Goal: Task Accomplishment & Management: Manage account settings

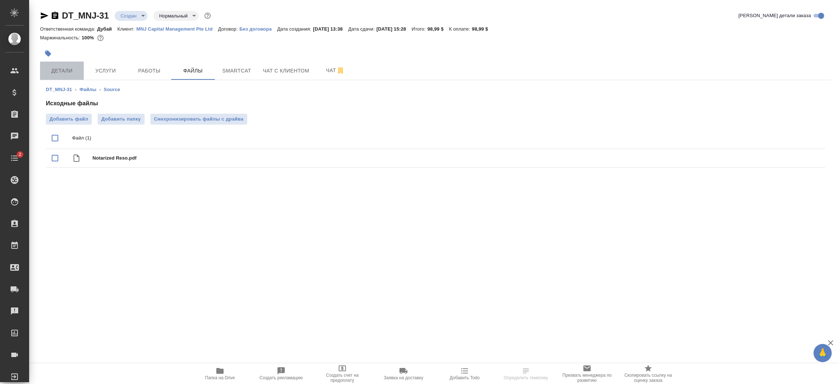
click at [66, 67] on span "Детали" at bounding box center [61, 70] width 35 height 9
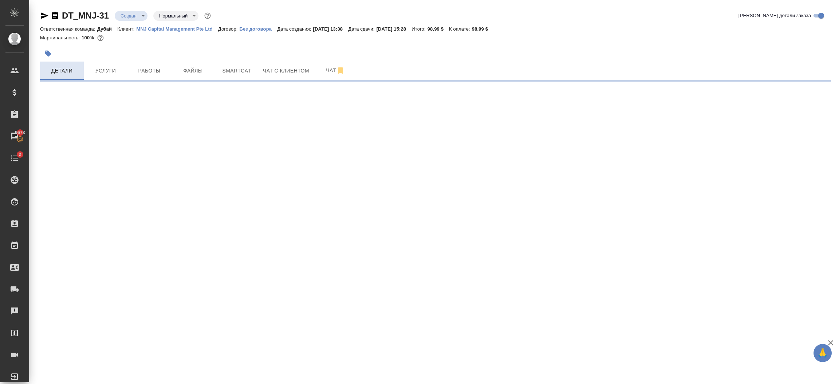
select select "RU"
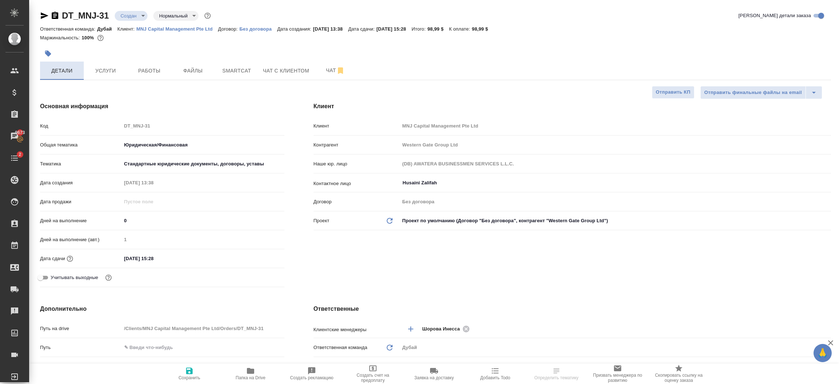
type textarea "x"
click at [344, 258] on div "Клиент Клиент MNJ Capital Management Pte Ltd Контрагент Western Gate Group Ltd …" at bounding box center [572, 195] width 547 height 217
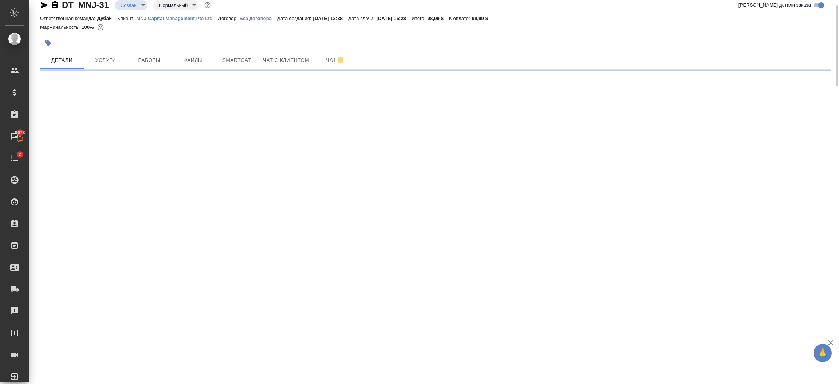
select select "RU"
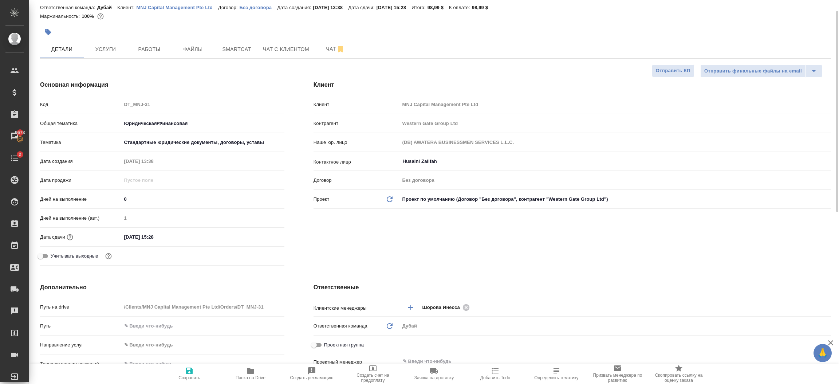
type textarea "x"
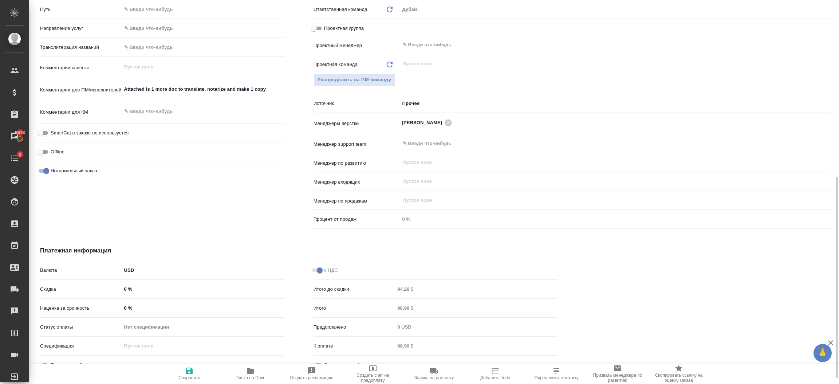
scroll to position [349, 0]
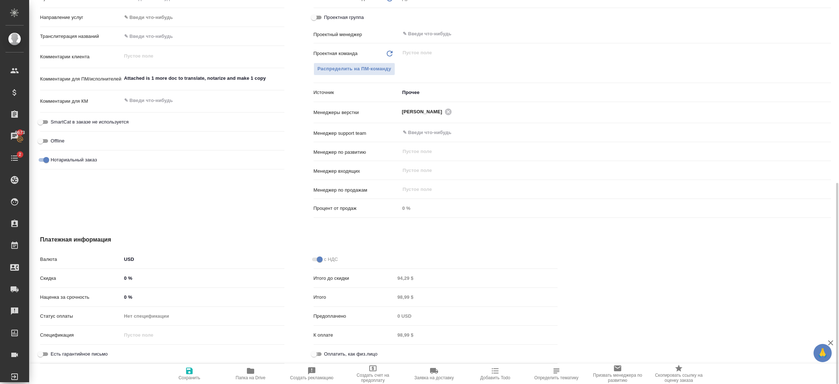
click at [318, 350] on input "Оплатить, как физ.лицо" at bounding box center [314, 354] width 26 height 9
checkbox input "true"
type textarea "x"
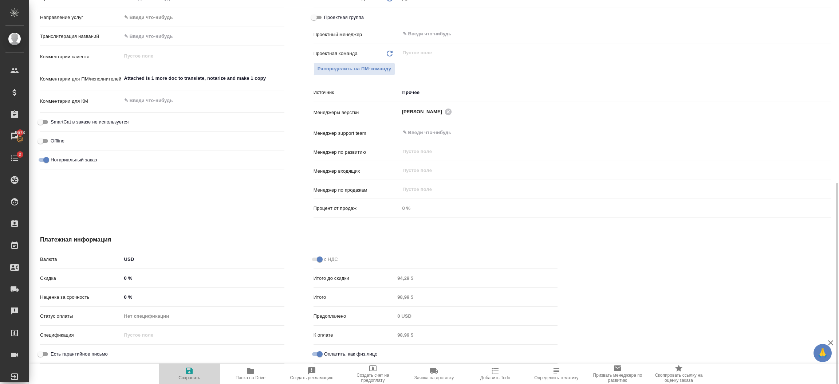
click at [196, 371] on span "Сохранить" at bounding box center [189, 373] width 52 height 14
type textarea "x"
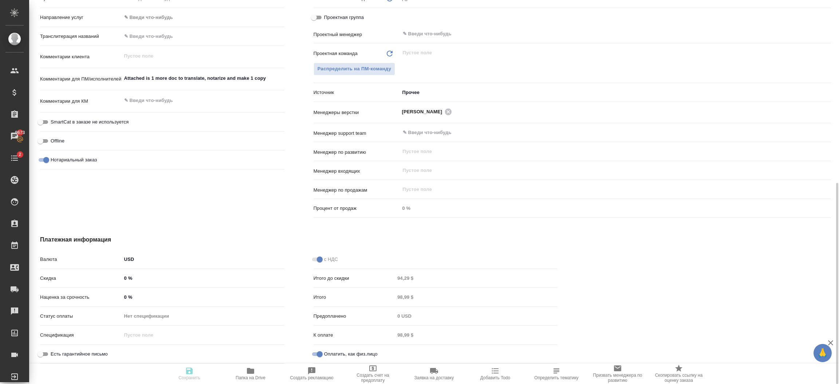
type textarea "x"
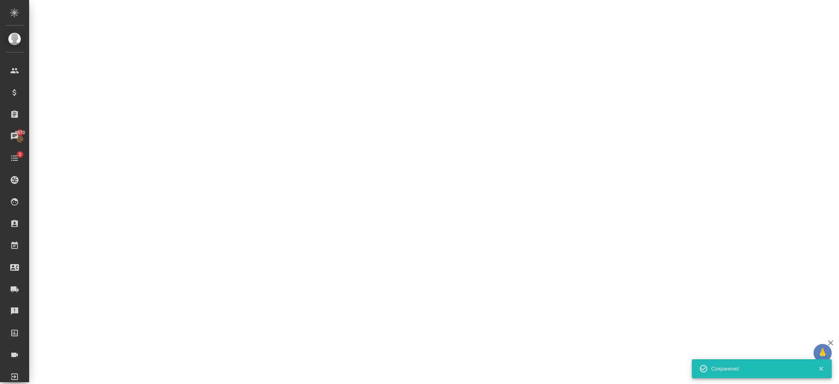
select select "RU"
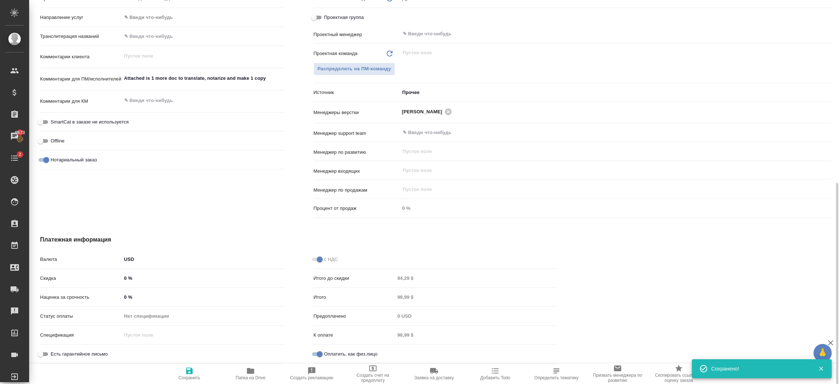
type textarea "x"
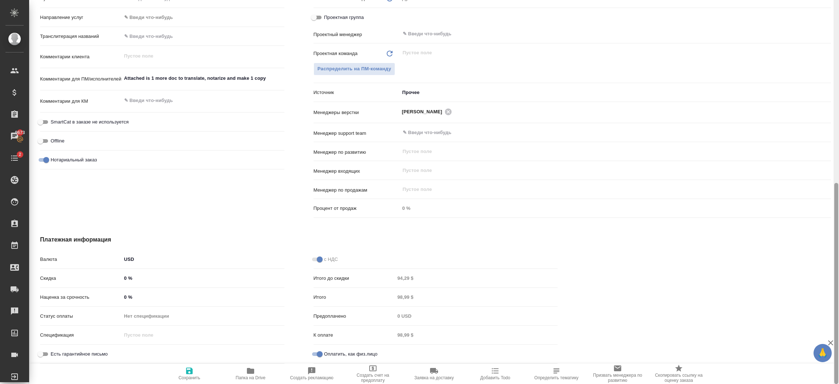
scroll to position [0, 0]
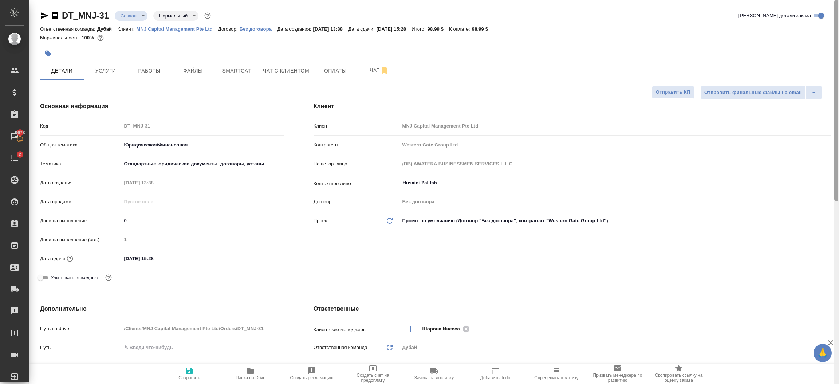
click at [838, 68] on div at bounding box center [836, 192] width 5 height 384
click at [344, 70] on span "Оплаты" at bounding box center [335, 70] width 35 height 9
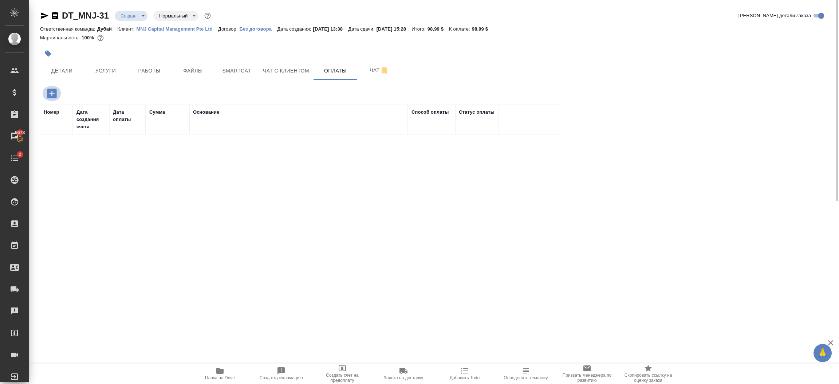
click at [54, 96] on icon "button" at bounding box center [51, 92] width 9 height 9
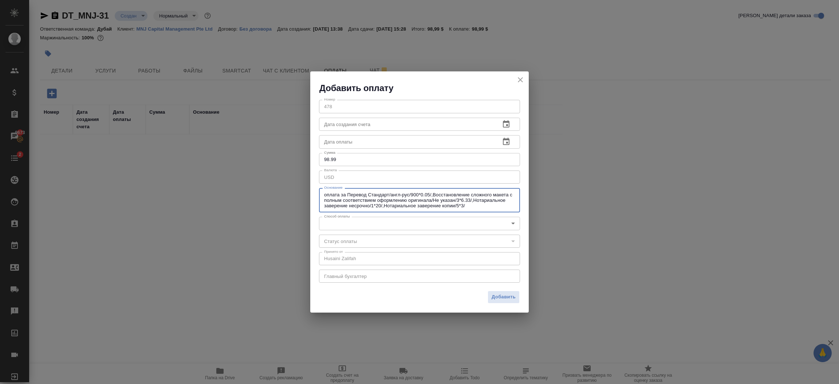
click at [422, 198] on textarea "оплата за Перевод Стандарт/англ-рус/900*0.05/,Восстановление сложного макета с …" at bounding box center [419, 200] width 191 height 17
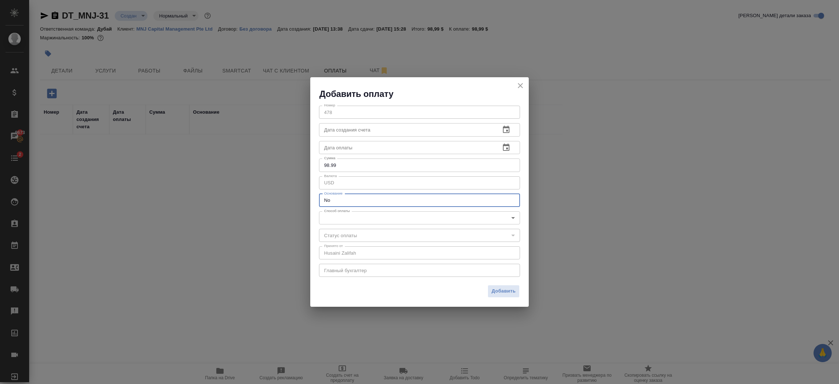
type textarea "N"
type textarea "Professional Services"
click at [394, 216] on body "🙏 .cls-1 fill:#fff; AWATERA Шорова Инесса i.shorova_kiev Клиенты Спецификации З…" at bounding box center [419, 192] width 839 height 384
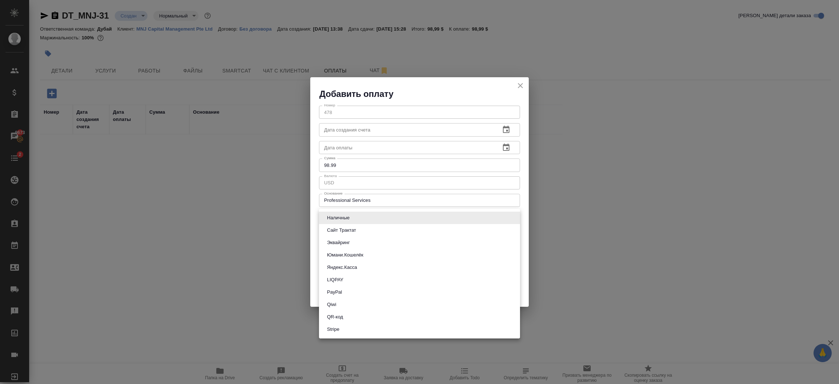
click at [349, 330] on li "Stripe" at bounding box center [419, 329] width 201 height 12
type input "stripe"
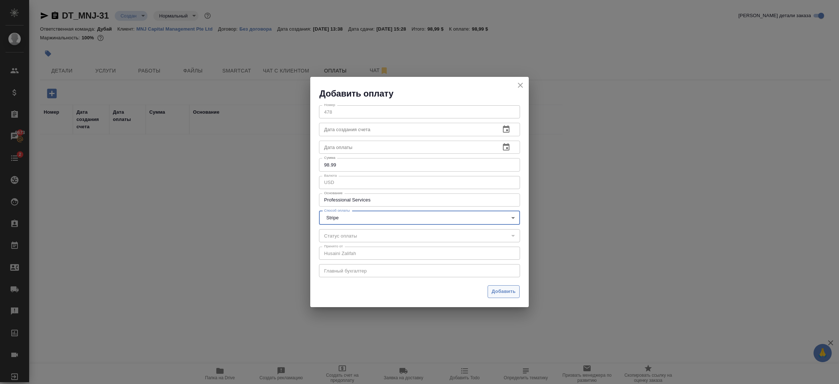
click at [502, 287] on button "Добавить" at bounding box center [504, 291] width 32 height 13
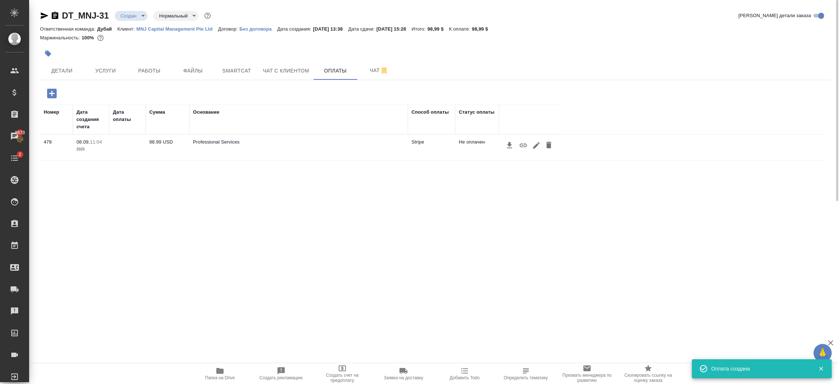
click at [523, 150] on icon "button" at bounding box center [523, 145] width 9 height 9
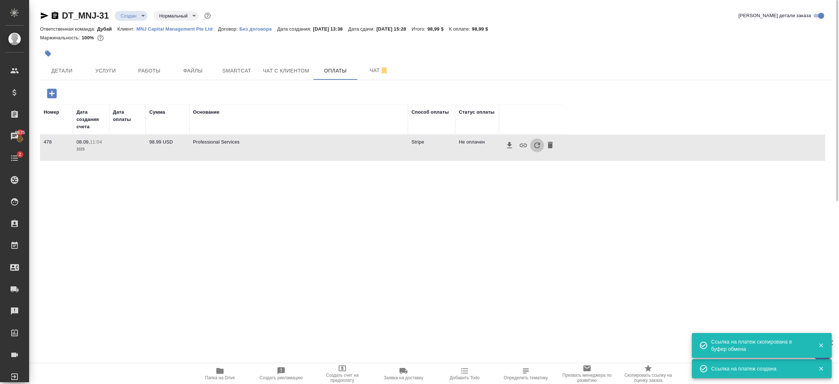
click at [538, 147] on icon "button" at bounding box center [537, 145] width 6 height 6
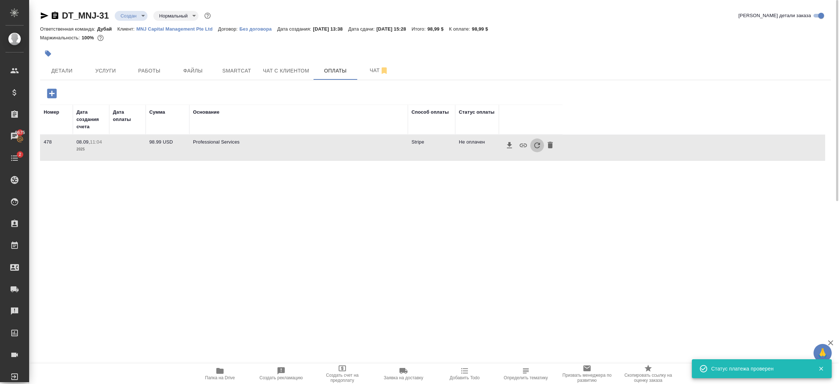
click at [538, 147] on icon "button" at bounding box center [537, 145] width 6 height 6
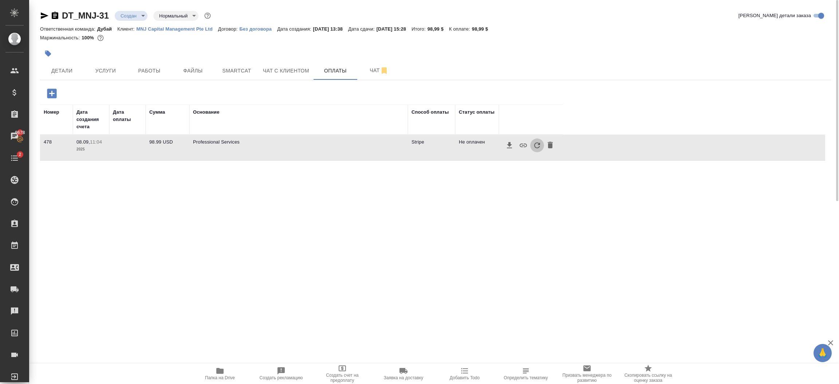
click at [536, 148] on icon "button" at bounding box center [537, 145] width 9 height 9
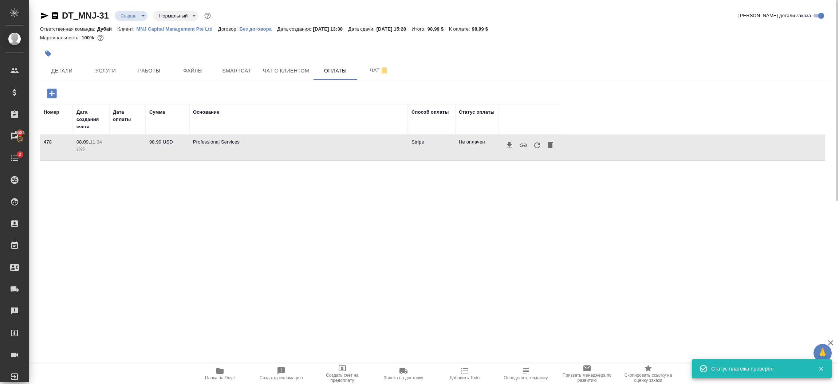
click at [536, 145] on icon "button" at bounding box center [537, 145] width 9 height 9
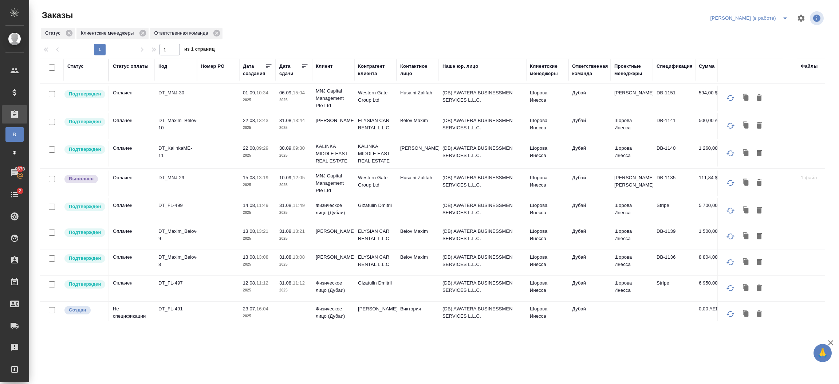
scroll to position [143, 0]
click at [423, 266] on td "Belov Maxim" at bounding box center [418, 260] width 42 height 25
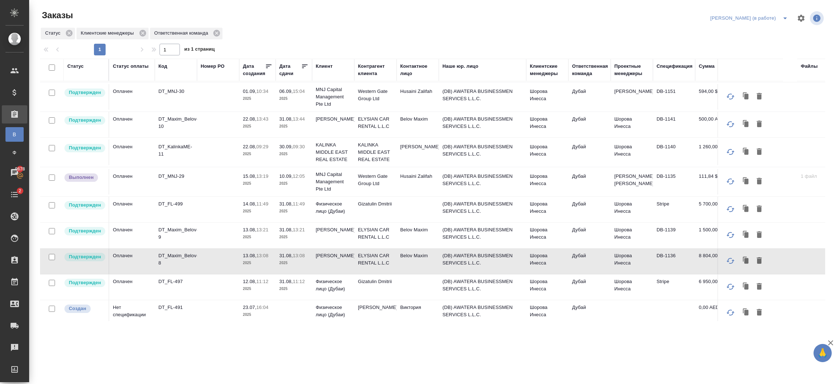
scroll to position [0, 0]
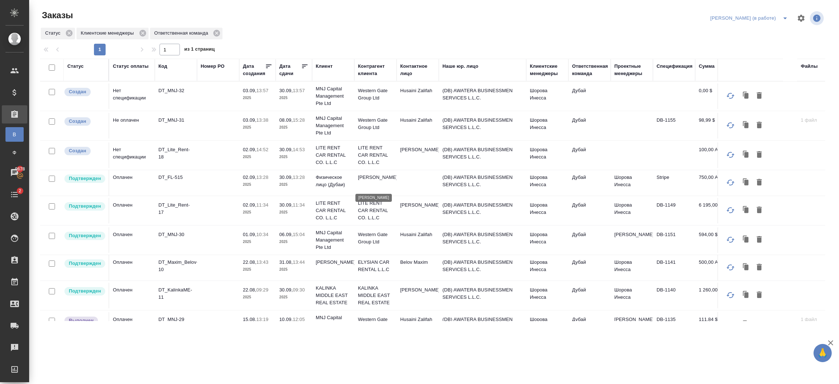
click at [362, 181] on p "Alexander Andronov" at bounding box center [375, 177] width 35 height 7
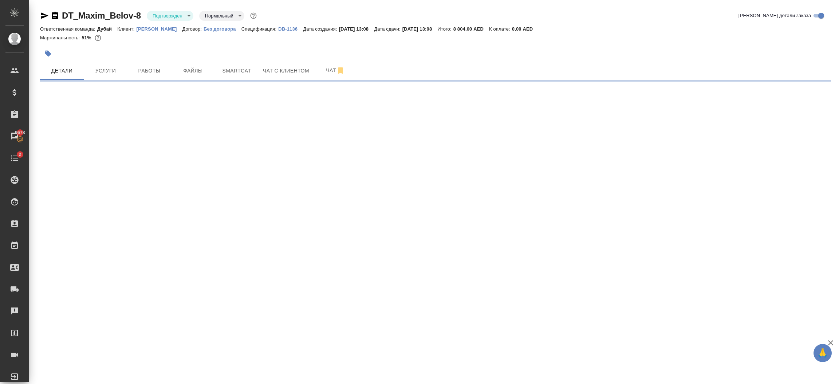
select select "RU"
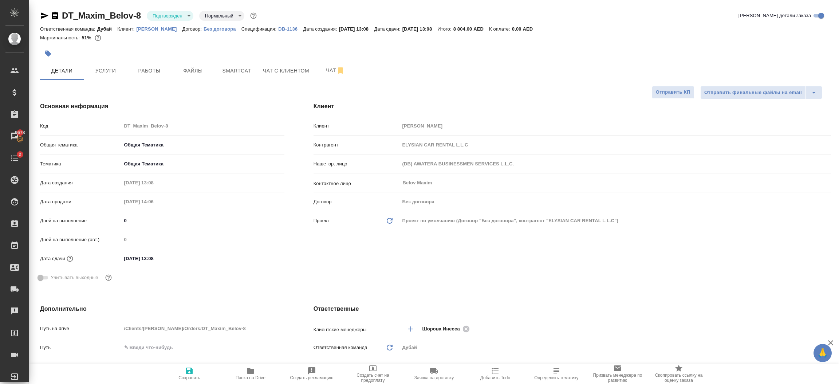
type textarea "x"
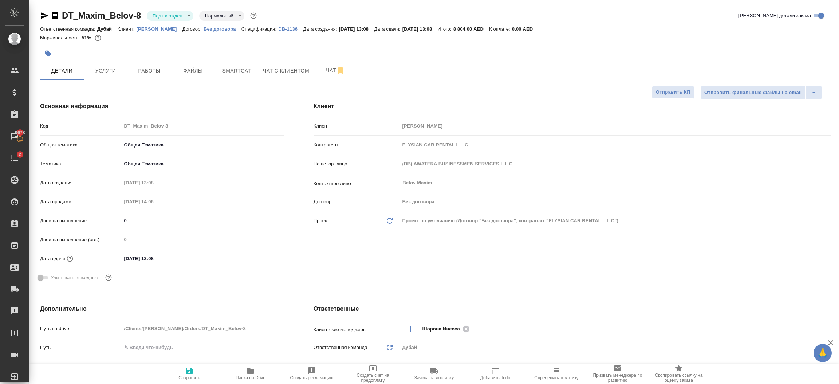
type textarea "x"
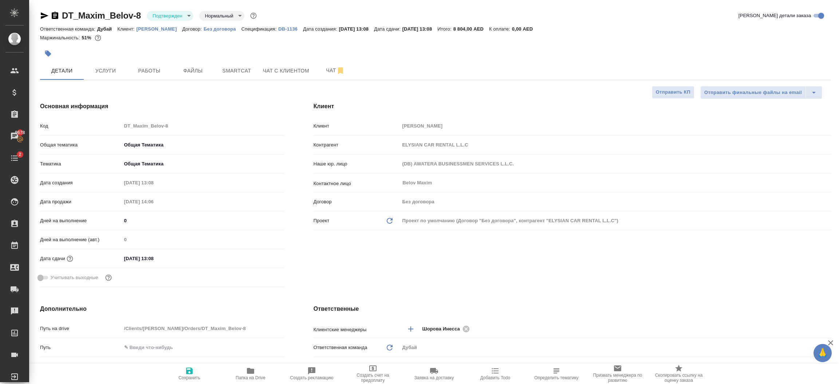
type textarea "x"
click at [146, 73] on span "Работы" at bounding box center [149, 70] width 35 height 9
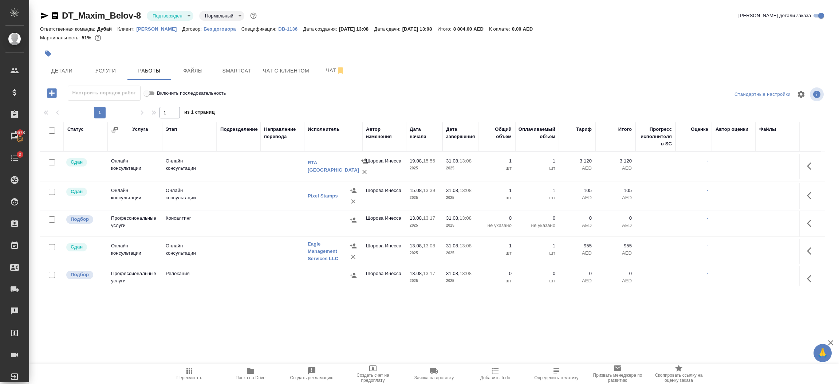
click at [813, 207] on td at bounding box center [810, 195] width 22 height 25
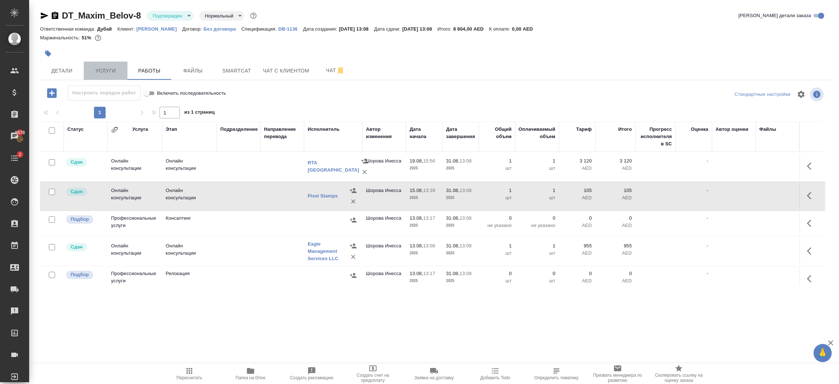
click at [103, 72] on span "Услуги" at bounding box center [105, 70] width 35 height 9
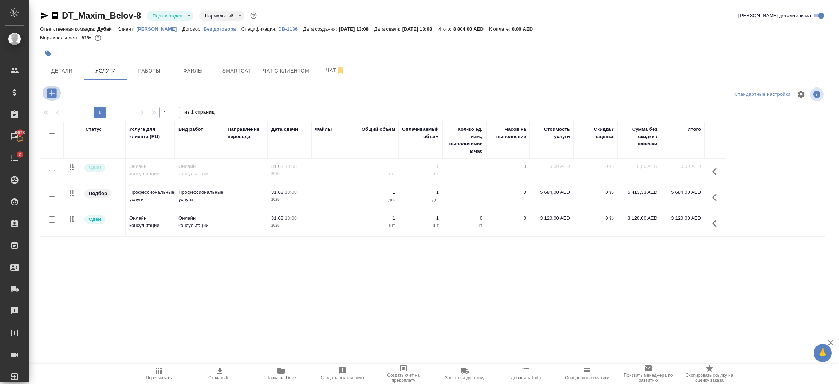
click at [54, 93] on icon "button" at bounding box center [52, 93] width 13 height 13
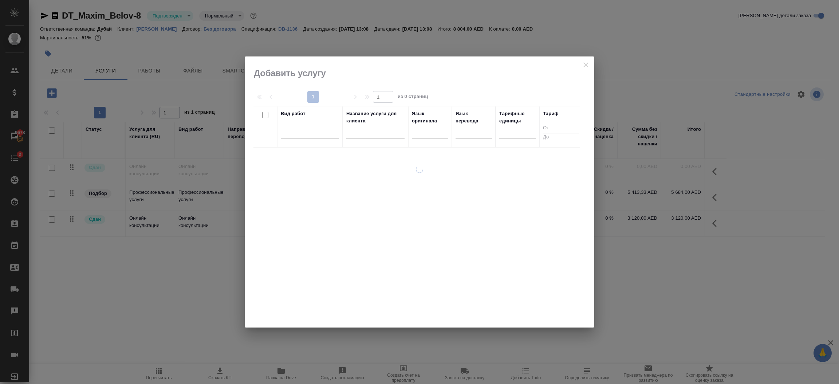
click at [318, 129] on div at bounding box center [310, 131] width 58 height 11
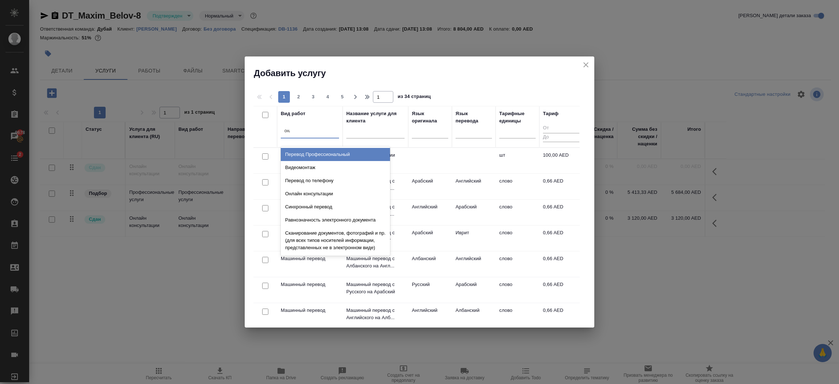
type input "онлай"
click at [319, 151] on div "Онлайн консультации" at bounding box center [335, 154] width 109 height 13
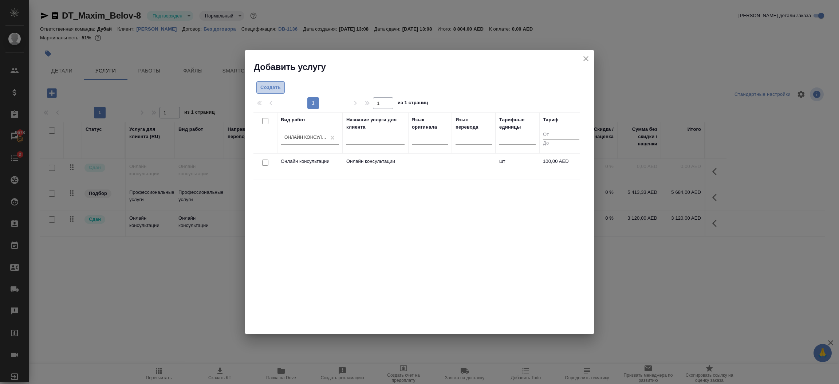
click at [268, 90] on span "Создать" at bounding box center [270, 87] width 20 height 8
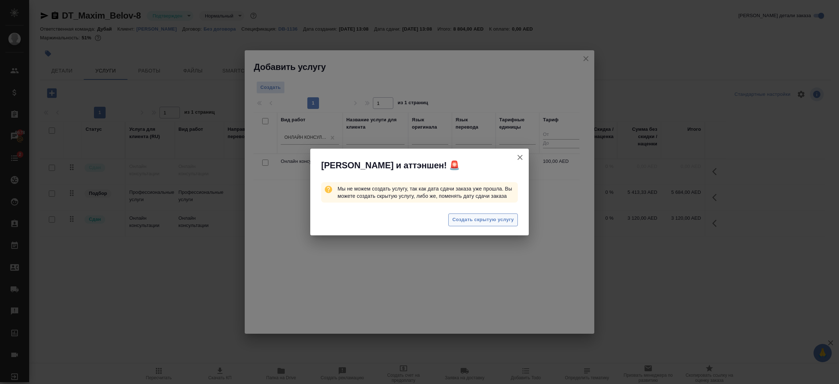
click at [500, 217] on span "Создать скрытую услугу" at bounding box center [483, 220] width 62 height 8
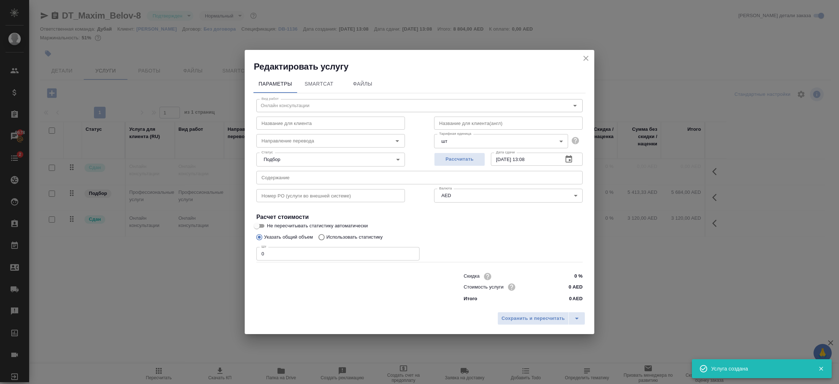
click at [327, 259] on input "0" at bounding box center [337, 253] width 163 height 13
type input "1"
click at [546, 314] on span "Сохранить и пересчитать" at bounding box center [532, 318] width 63 height 8
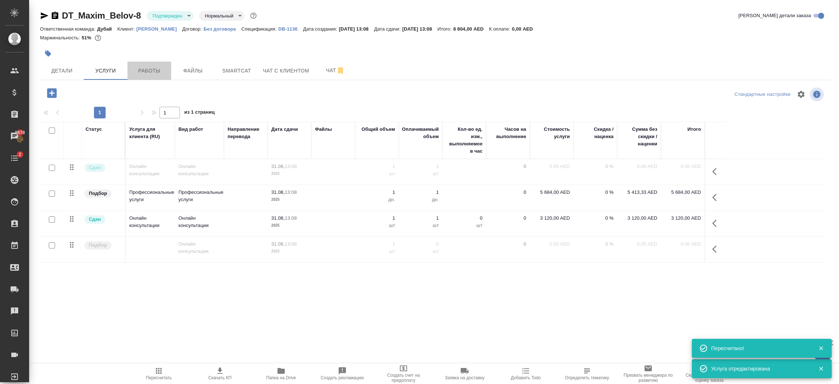
click at [159, 70] on span "Работы" at bounding box center [149, 70] width 35 height 9
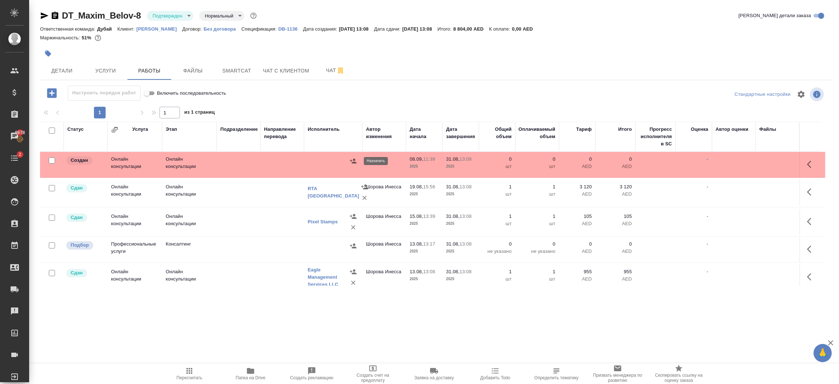
click at [354, 163] on icon "button" at bounding box center [353, 160] width 7 height 7
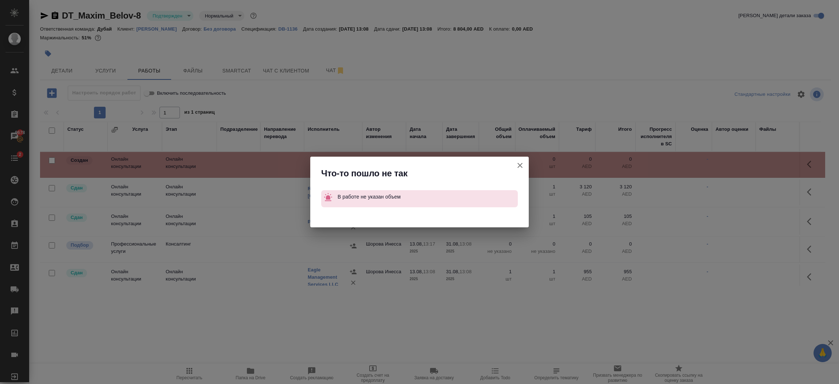
click at [523, 166] on icon "button" at bounding box center [520, 165] width 9 height 9
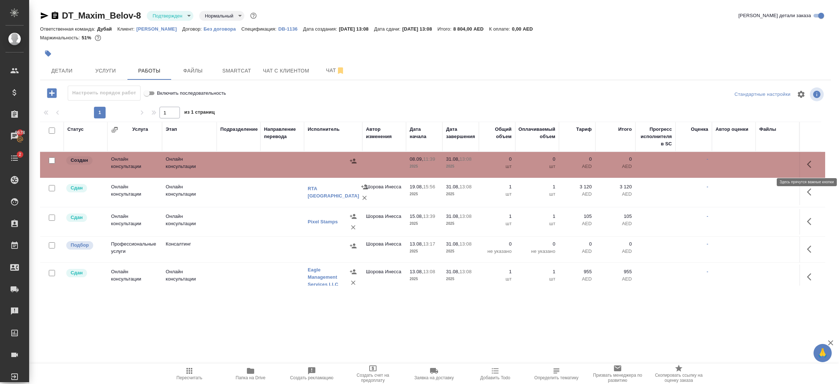
click at [808, 168] on icon "button" at bounding box center [811, 164] width 9 height 9
click at [754, 165] on icon "button" at bounding box center [757, 164] width 7 height 7
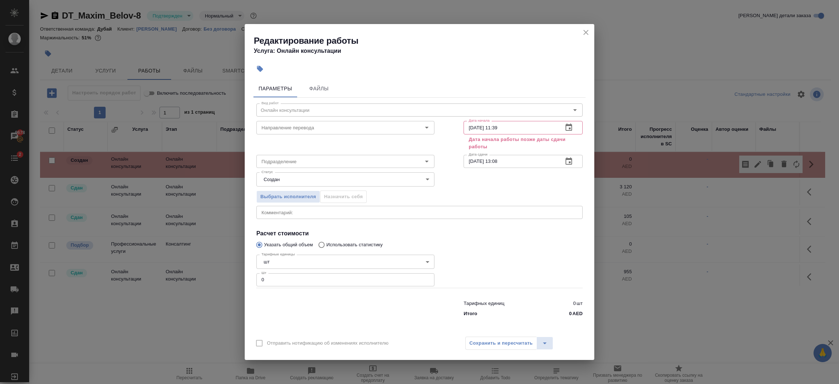
click at [514, 157] on input "31.08.2025 13:08" at bounding box center [511, 161] width 94 height 13
click at [527, 123] on input "08.09.2025 11:39" at bounding box center [511, 127] width 94 height 13
paste input "31.08.2025 13:08"
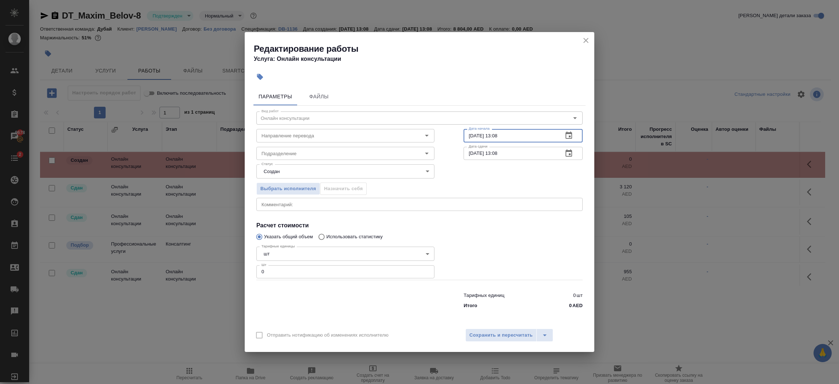
type input "31.08.2025 13:08"
click at [285, 267] on input "0" at bounding box center [345, 271] width 178 height 13
type input "1"
click at [504, 339] on button "Сохранить и пересчитать" at bounding box center [500, 334] width 71 height 13
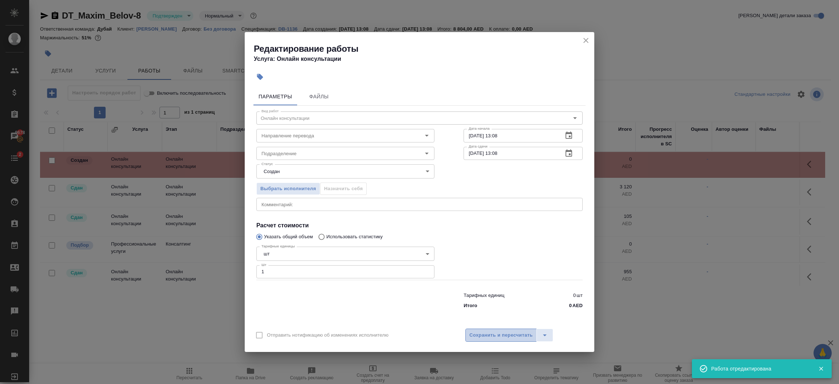
click at [521, 339] on button "Сохранить и пересчитать" at bounding box center [500, 334] width 71 height 13
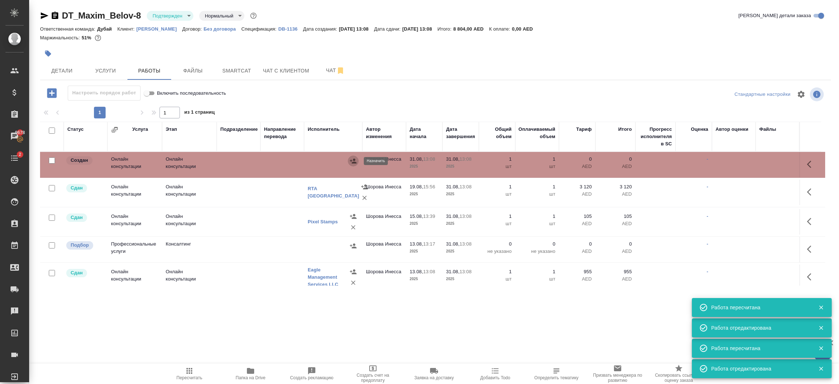
click at [355, 159] on icon "button" at bounding box center [353, 160] width 7 height 5
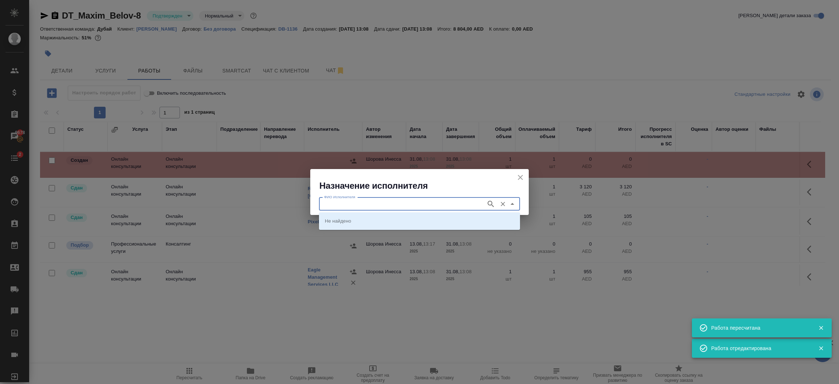
click at [370, 202] on input "ФИО Исполнителя" at bounding box center [401, 204] width 161 height 9
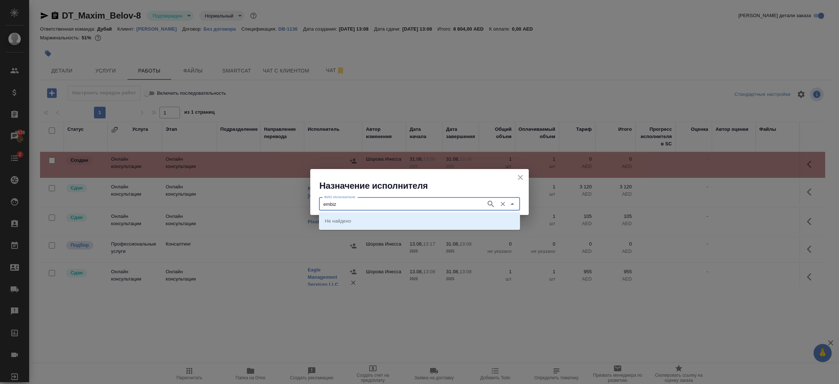
type input "embiz"
click at [387, 222] on li "Embiz BusinessService" at bounding box center [419, 220] width 201 height 13
type input "Embiz BusinessService"
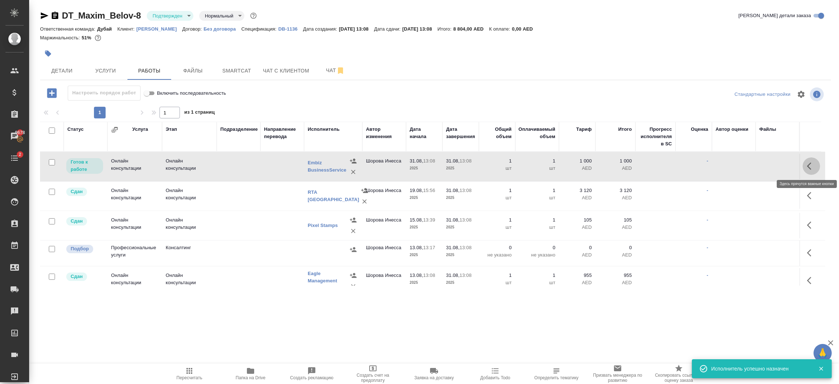
click at [807, 170] on icon "button" at bounding box center [811, 166] width 9 height 9
click at [753, 169] on icon "button" at bounding box center [757, 166] width 9 height 9
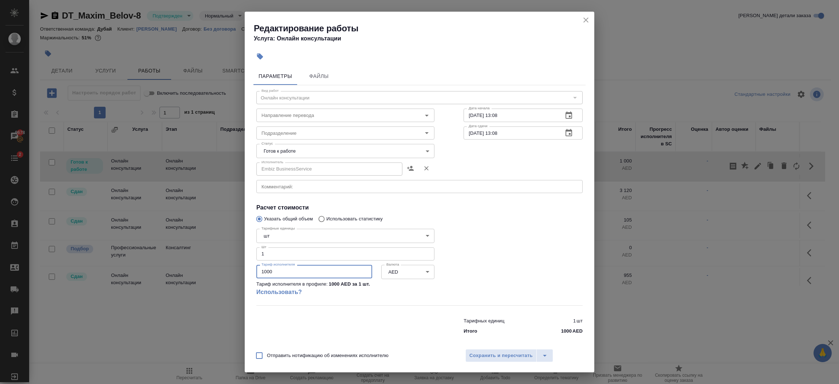
drag, startPoint x: 294, startPoint y: 270, endPoint x: 178, endPoint y: 280, distance: 115.8
click at [178, 280] on div "Редактирование работы Услуга: Онлайн консультации Параметры Файлы Вид работ Онл…" at bounding box center [419, 192] width 839 height 384
type input "1453"
click at [337, 150] on body "🙏 .cls-1 fill:#fff; AWATERA Шорова Инесса i.shorova_kiev Клиенты Спецификации З…" at bounding box center [419, 192] width 839 height 384
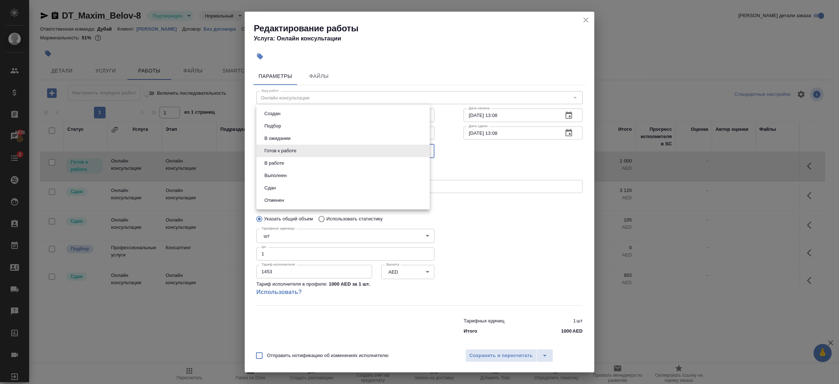
click at [311, 186] on li "Сдан" at bounding box center [342, 188] width 173 height 12
type input "closed"
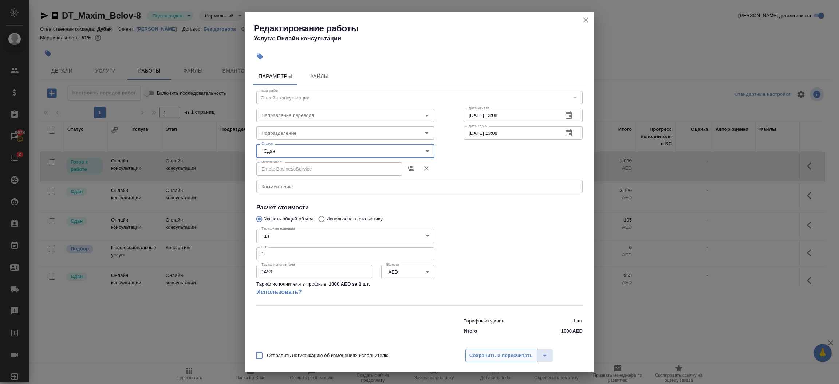
click at [517, 354] on span "Сохранить и пересчитать" at bounding box center [500, 355] width 63 height 8
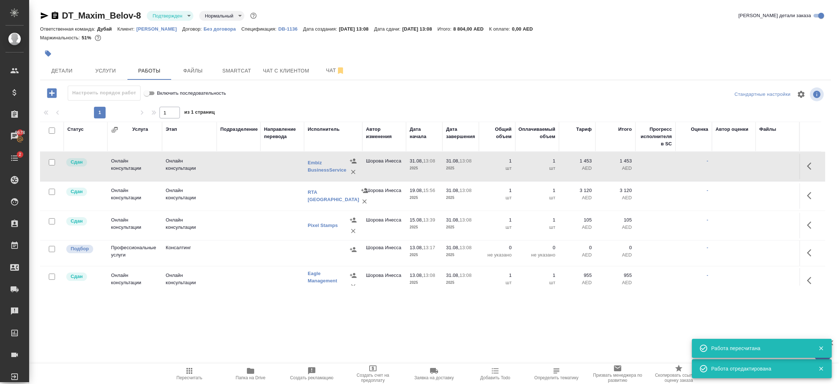
click at [556, 170] on td "1 шт" at bounding box center [537, 166] width 44 height 25
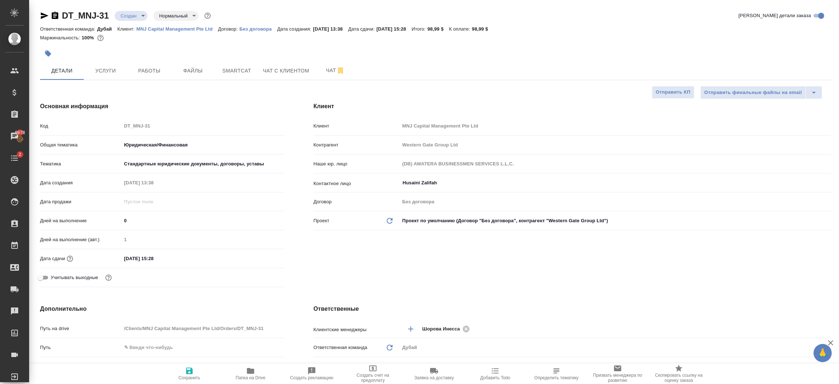
select select "RU"
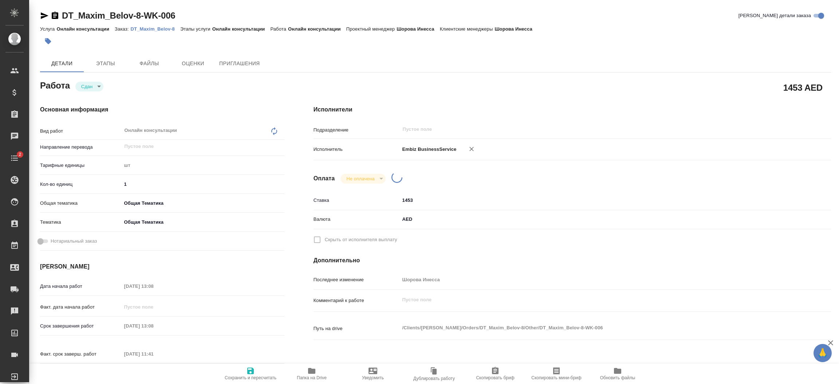
type textarea "x"
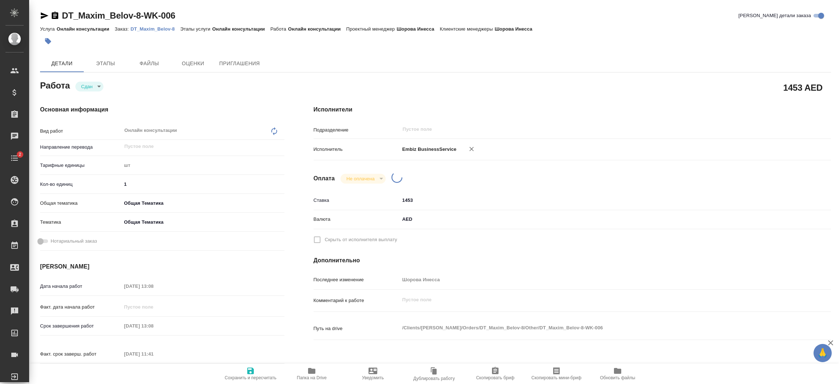
type textarea "x"
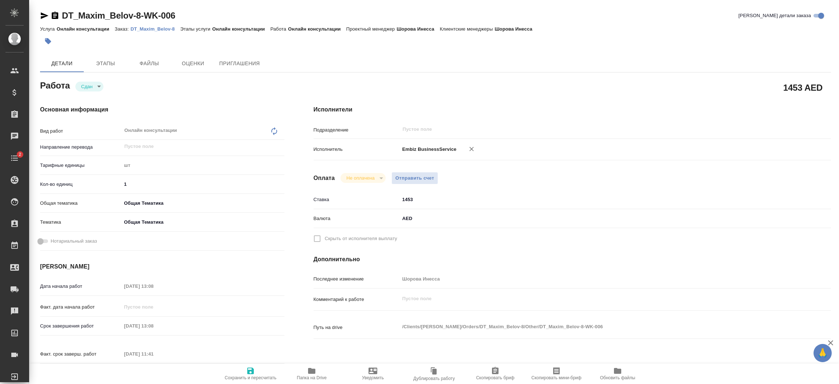
type textarea "x"
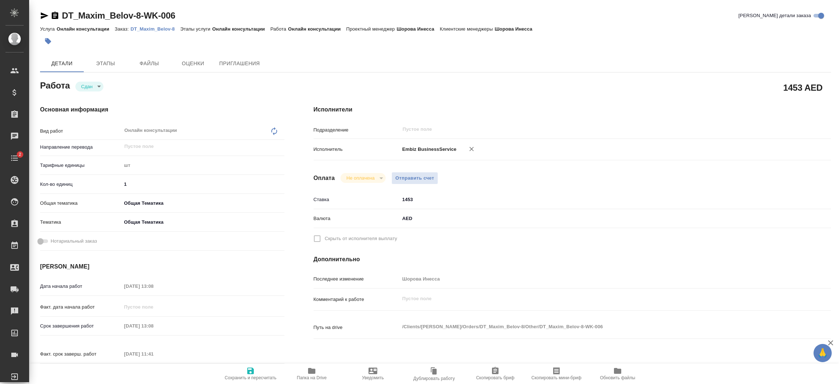
type textarea "x"
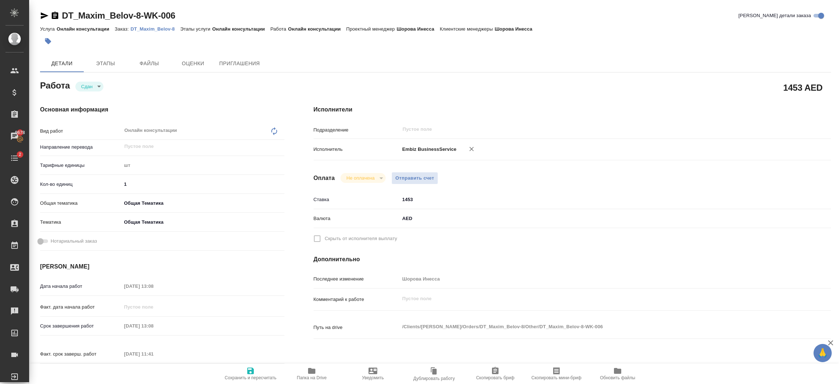
type textarea "x"
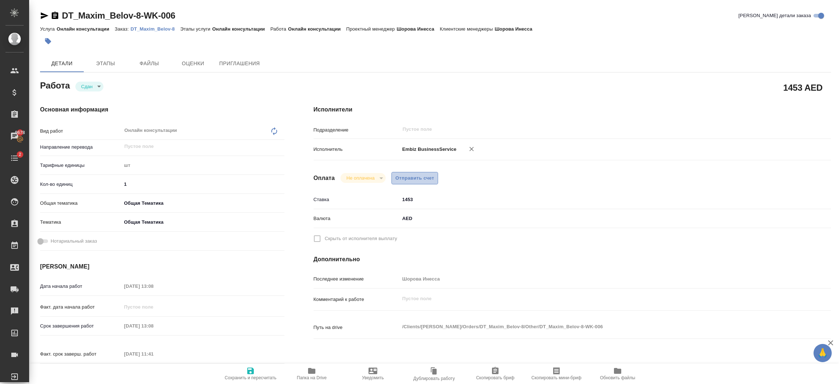
click at [427, 183] on button "Отправить счет" at bounding box center [414, 178] width 47 height 13
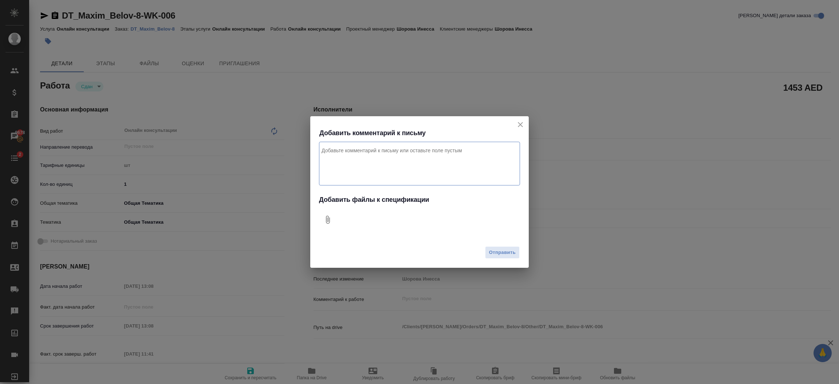
type textarea "x"
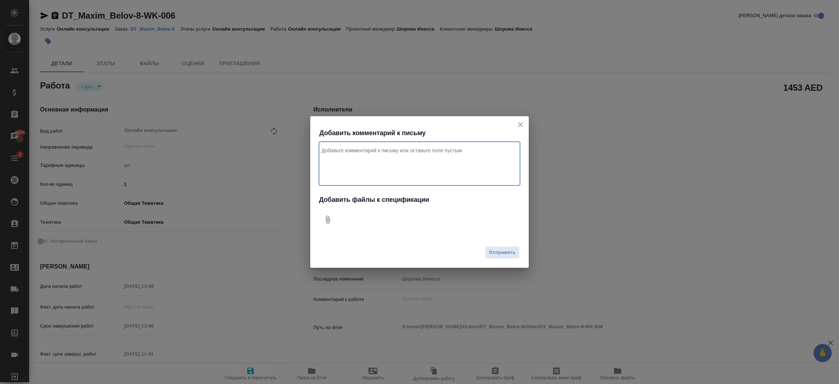
click at [417, 162] on textarea "Комментарий к письму" at bounding box center [419, 164] width 201 height 44
type textarea "Привет, за обновление визы для клиента"
click at [327, 223] on icon "Добавить файлы к спецификации" at bounding box center [328, 220] width 4 height 8
click at [503, 253] on span "Отправить" at bounding box center [502, 252] width 27 height 8
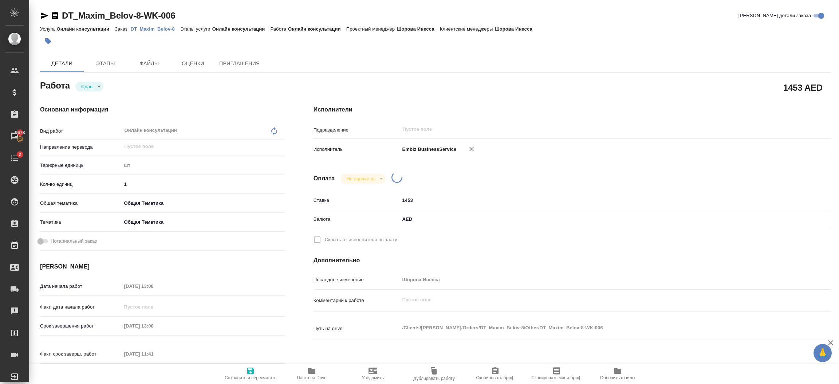
type textarea "x"
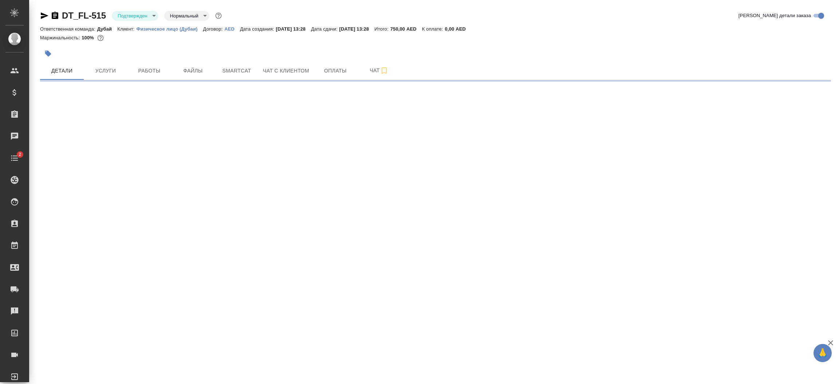
select select "RU"
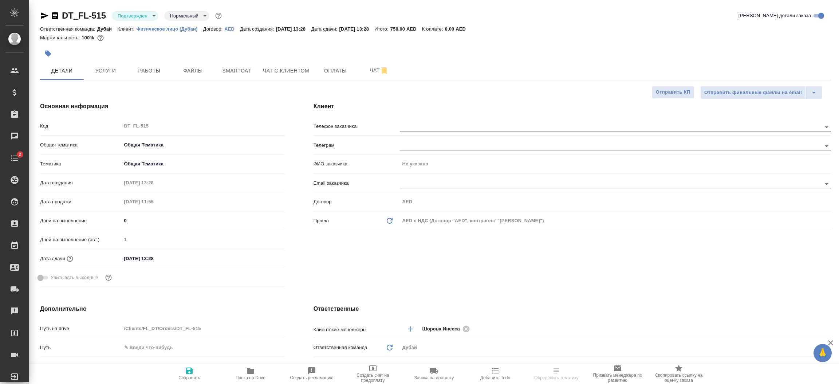
type textarea "x"
click at [104, 76] on button "Услуги" at bounding box center [106, 71] width 44 height 18
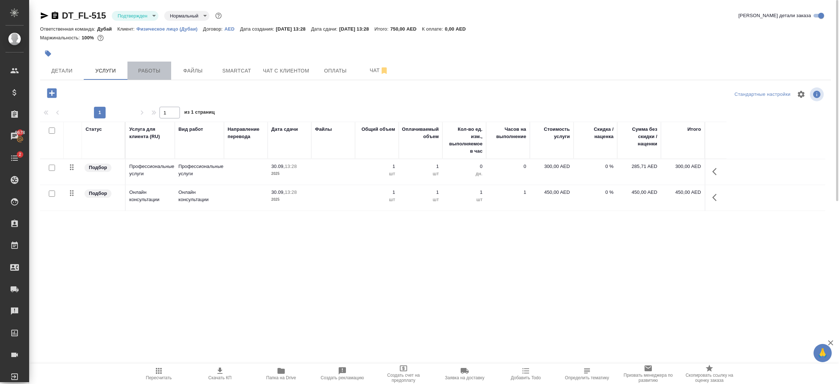
click at [150, 67] on span "Работы" at bounding box center [149, 70] width 35 height 9
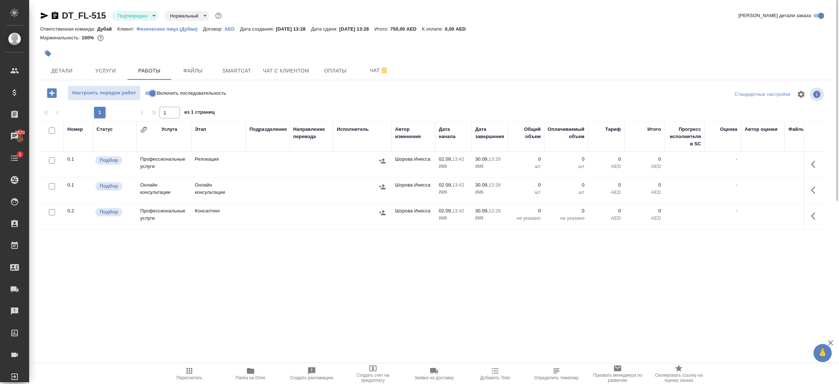
click at [148, 94] on input "Включить последовательность" at bounding box center [152, 93] width 26 height 9
checkbox input "true"
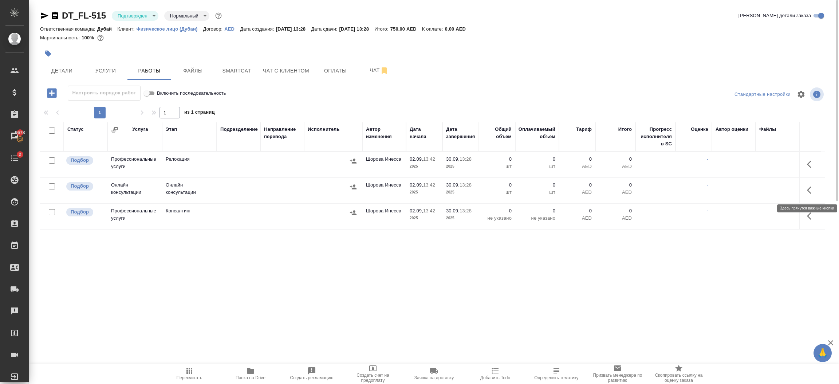
click at [809, 194] on icon "button" at bounding box center [811, 190] width 9 height 9
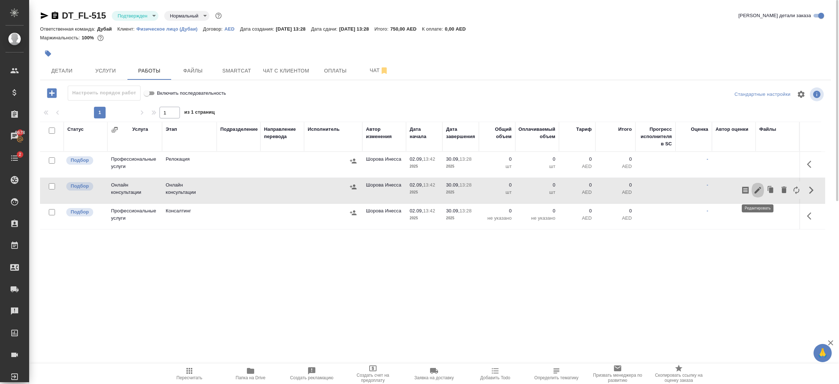
click at [757, 190] on icon "button" at bounding box center [757, 190] width 7 height 7
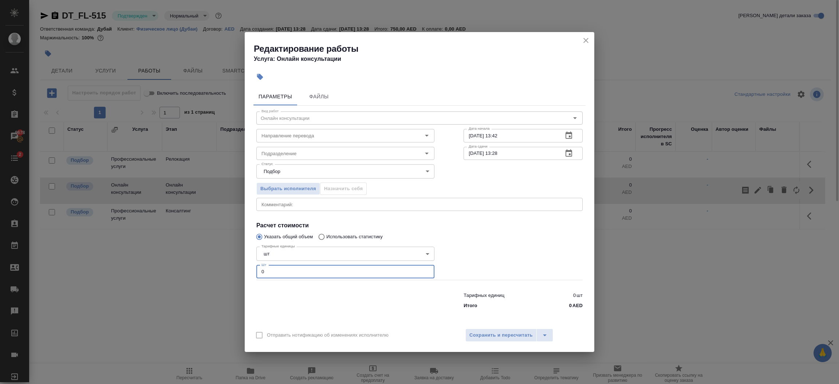
click at [321, 272] on input "0" at bounding box center [345, 271] width 178 height 13
type input "1"
click at [488, 335] on span "Сохранить и пересчитать" at bounding box center [500, 335] width 63 height 8
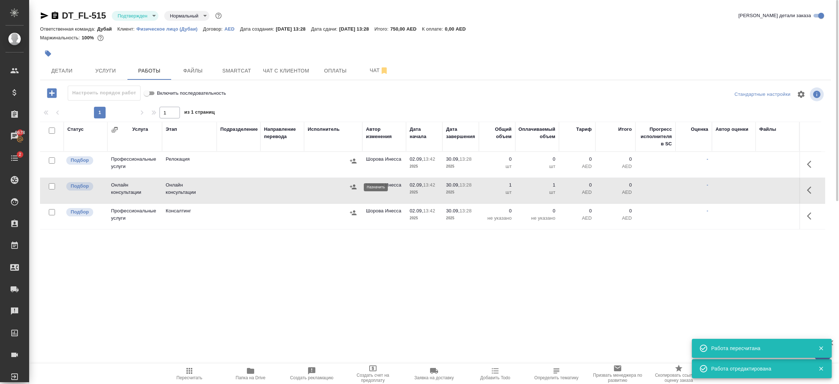
click at [356, 186] on icon "button" at bounding box center [353, 186] width 7 height 7
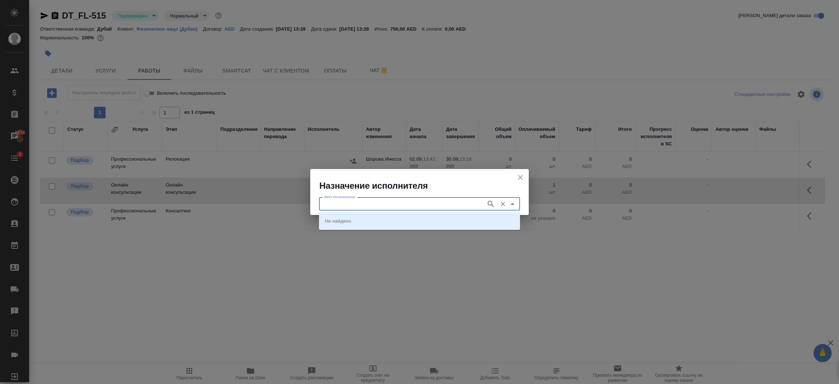
click at [335, 206] on input "ФИО Исполнителя" at bounding box center [401, 204] width 161 height 9
type input "embiz"
click at [378, 220] on li "Embiz BusinessService" at bounding box center [419, 220] width 201 height 13
type input "Embiz BusinessService"
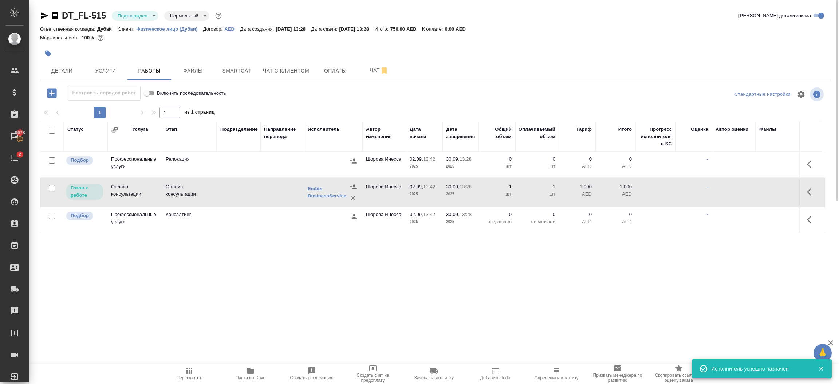
click at [495, 194] on p "шт" at bounding box center [496, 193] width 29 height 7
click at [809, 194] on icon "button" at bounding box center [809, 191] width 4 height 7
click at [761, 192] on icon "button" at bounding box center [757, 192] width 9 height 9
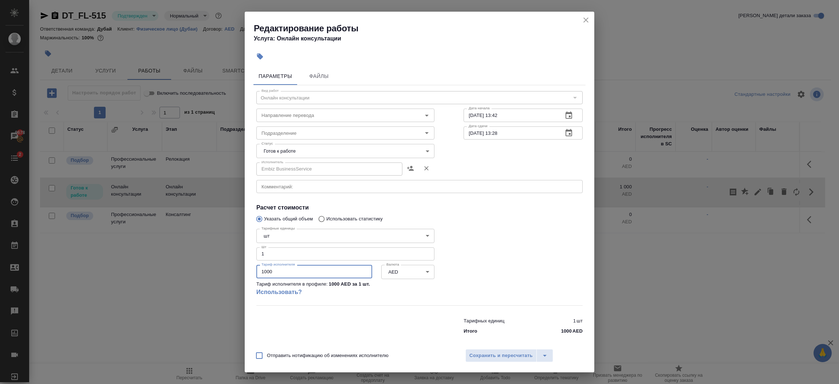
drag, startPoint x: 298, startPoint y: 272, endPoint x: 193, endPoint y: 261, distance: 105.0
click at [193, 261] on div "Редактирование работы Услуга: Онлайн консультации Параметры Файлы Вид работ Онл…" at bounding box center [419, 192] width 839 height 384
type input "383"
click at [311, 150] on body "🙏 .cls-1 fill:#fff; AWATERA Шорова Инесса i.shorova_kiev Клиенты Спецификации З…" at bounding box center [419, 192] width 839 height 384
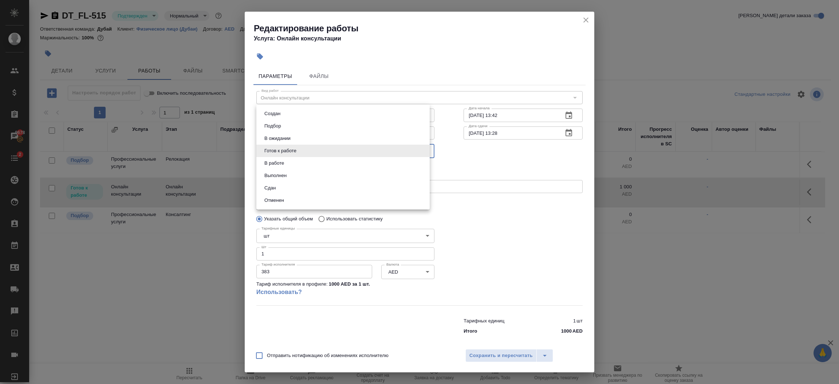
click at [293, 189] on li "Сдан" at bounding box center [342, 188] width 173 height 12
type input "closed"
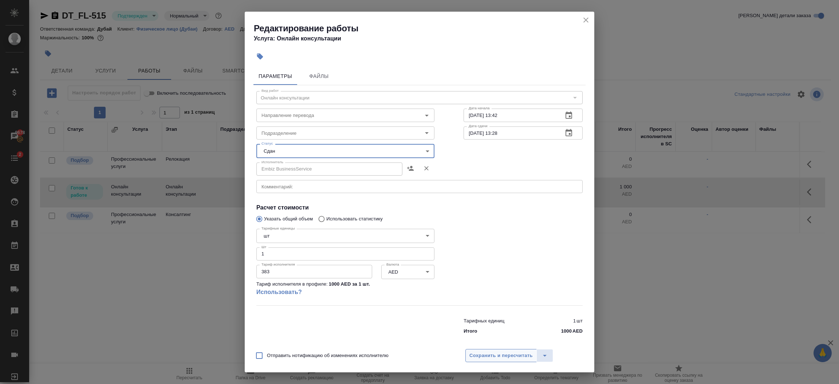
click at [508, 352] on span "Сохранить и пересчитать" at bounding box center [500, 355] width 63 height 8
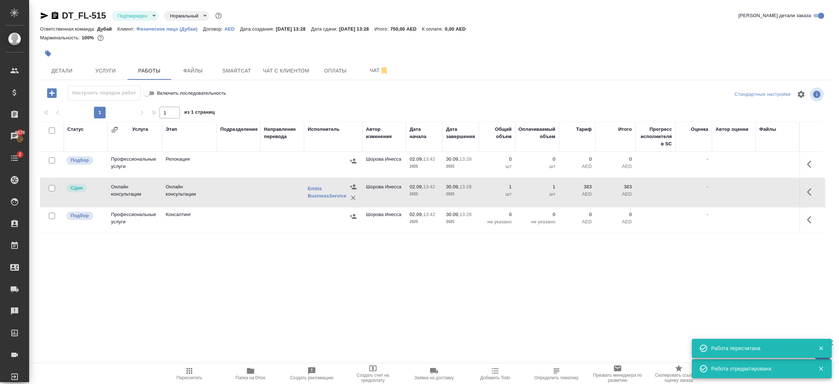
click at [386, 188] on td "Шорова Инесса" at bounding box center [384, 192] width 44 height 25
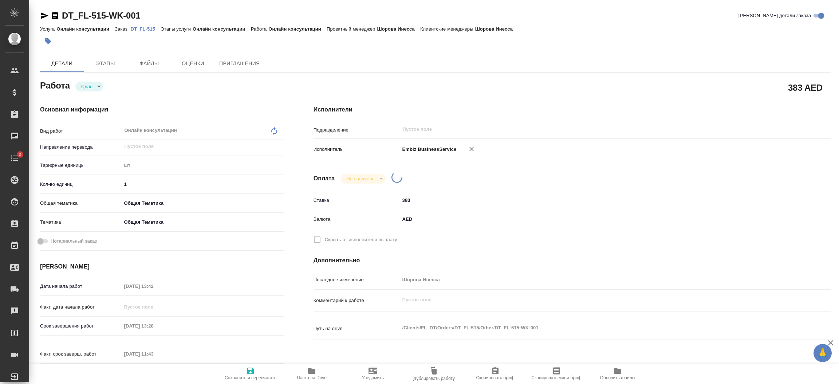
type textarea "x"
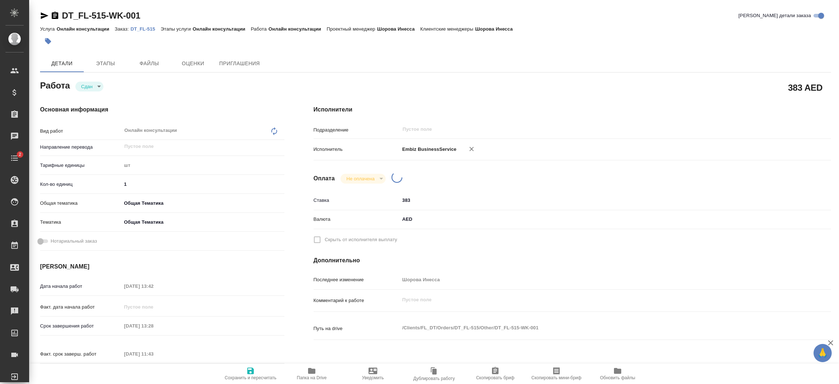
type textarea "x"
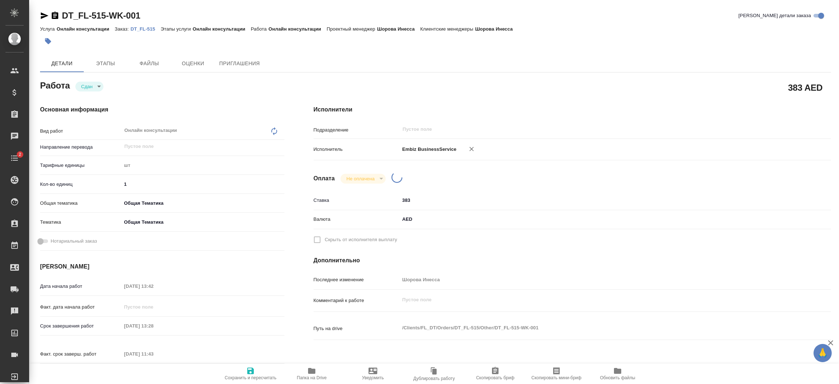
type textarea "x"
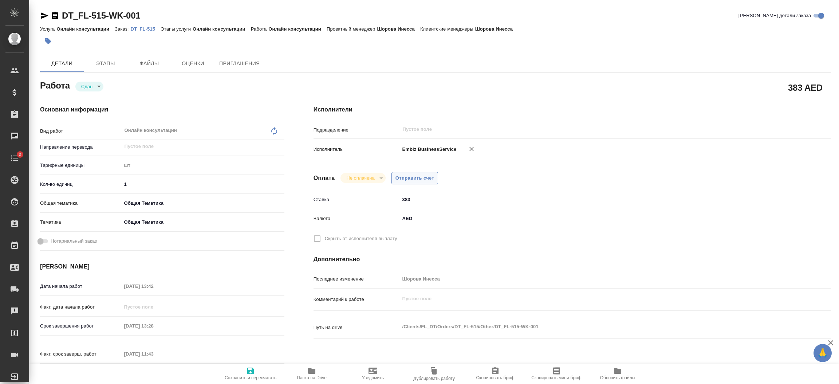
type textarea "x"
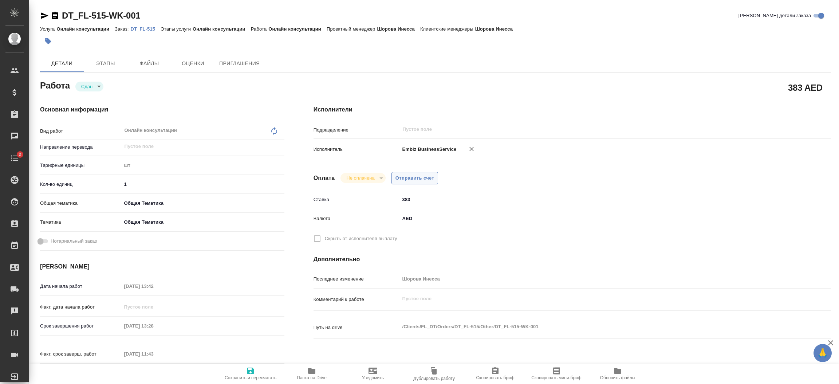
type textarea "x"
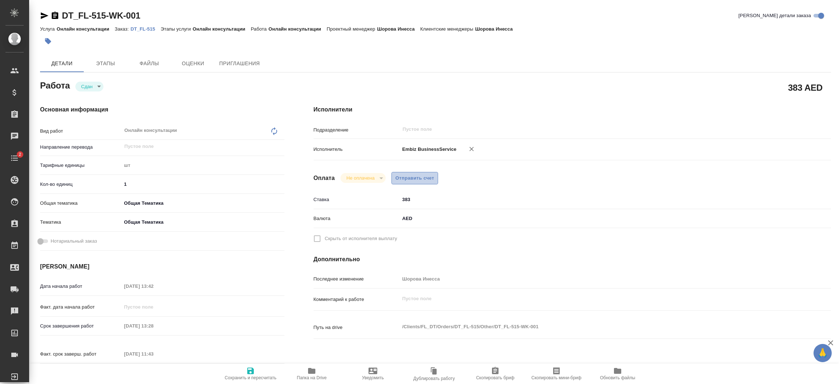
click at [427, 180] on span "Отправить счет" at bounding box center [414, 178] width 39 height 8
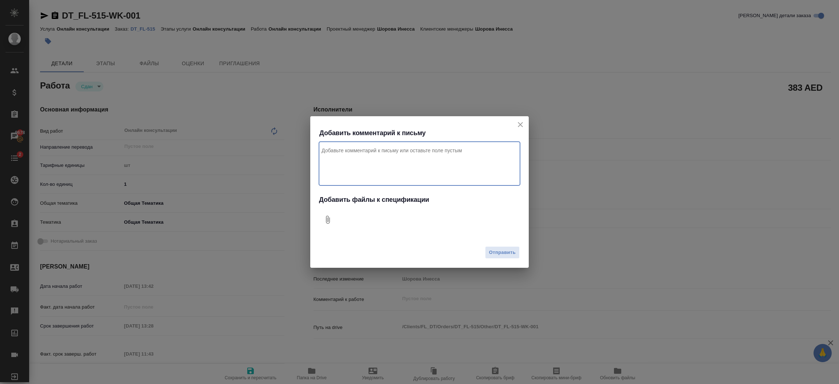
click at [446, 168] on textarea "Комментарий к письму" at bounding box center [419, 164] width 201 height 44
type textarea "x"
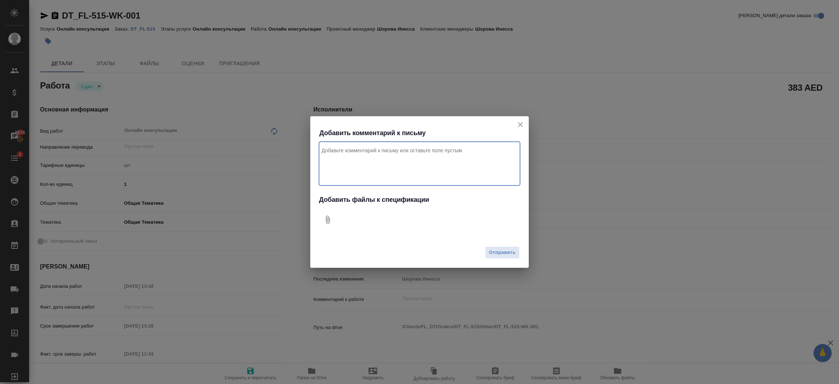
type textarea "x"
type textarea "Привет, за обновление данных клиента в [GEOGRAPHIC_DATA]"
click at [330, 220] on icon "Добавить файлы к спецификации" at bounding box center [328, 220] width 4 height 8
click at [505, 249] on span "Отправить" at bounding box center [502, 252] width 27 height 8
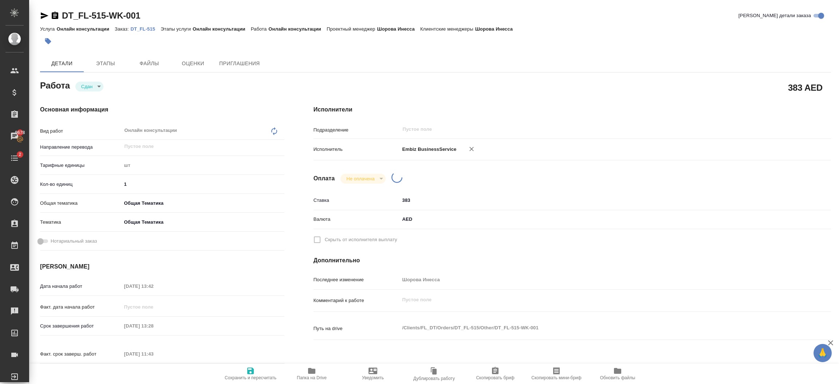
type textarea "x"
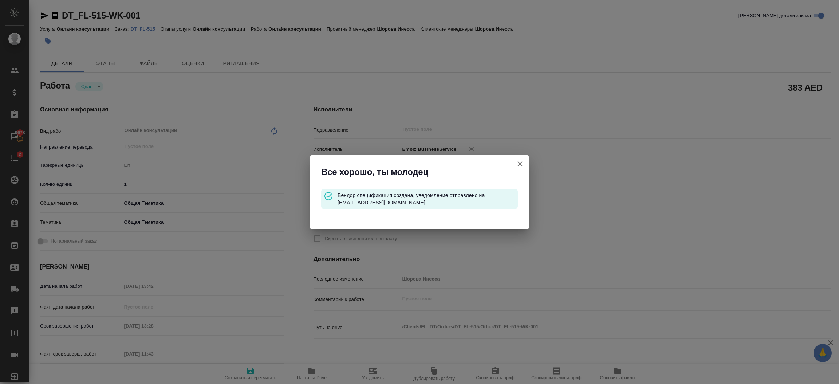
type input "closed"
type textarea "Онлайн консультации"
type textarea "x"
type input "5a8b1489cc6b4906c91bfdc1"
type input "1"
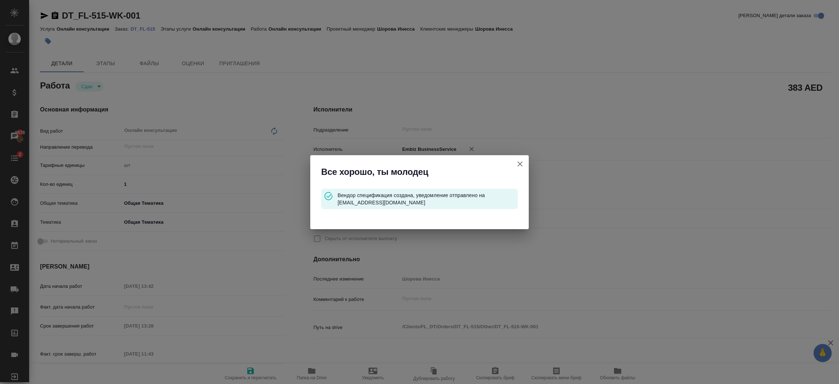
type input "obtem"
type input "6012b1ca196b0e5c9229a120"
type input "[DATE] 13:42"
type input "[DATE] 13:28"
type input "[DATE] 11:43"
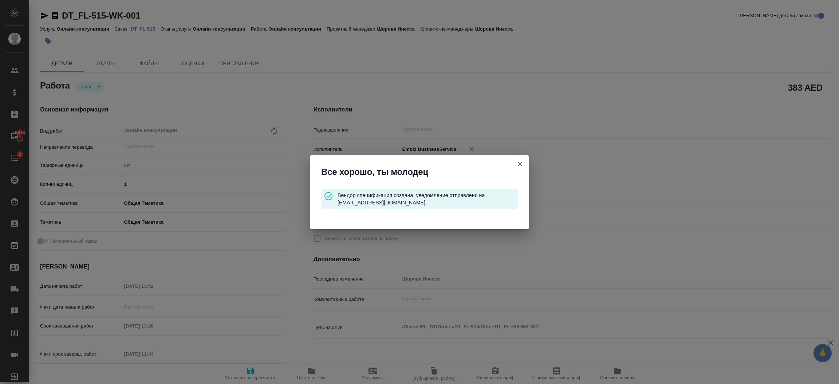
type input "[DATE] 13:28"
type input "notPayed"
type input "383"
type input "AED"
type input "Шорова Инесса"
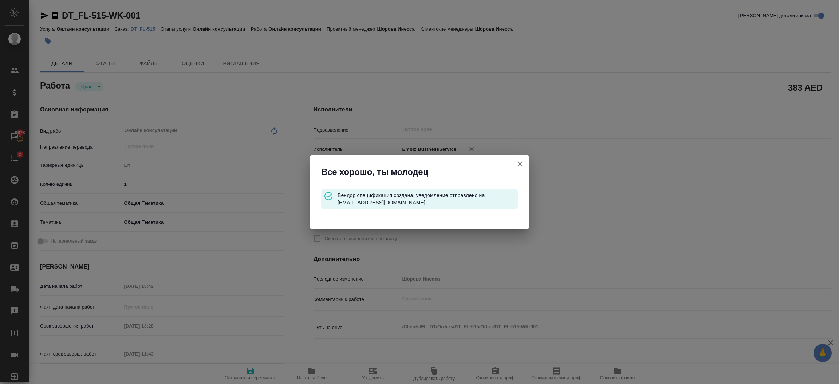
type textarea "x"
type textarea "/Clients/FL_DT/Orders/DT_FL-515/Other/DT_FL-515-WK-001"
type textarea "x"
type input "DT_FL-515"
type input "Онлайн консультации"
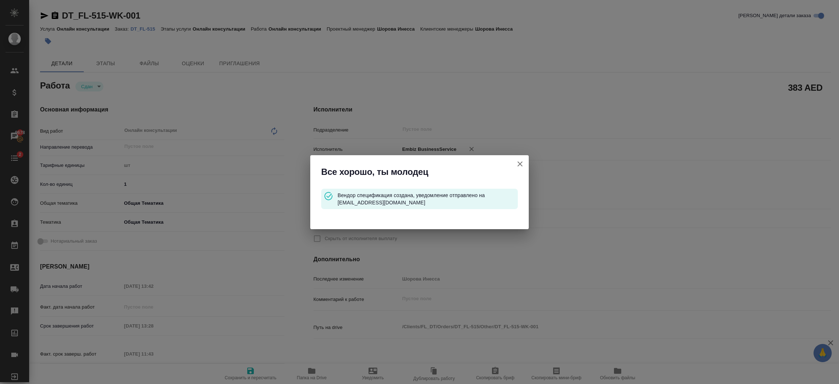
type input "Онлайн консультации"
type input "Шорова Инесса"
type input "/Clients/FL_DT/Orders/DT_FL-515"
type textarea "x"
type textarea "обновление данных паспорта в [GEOGRAPHIC_DATA]"
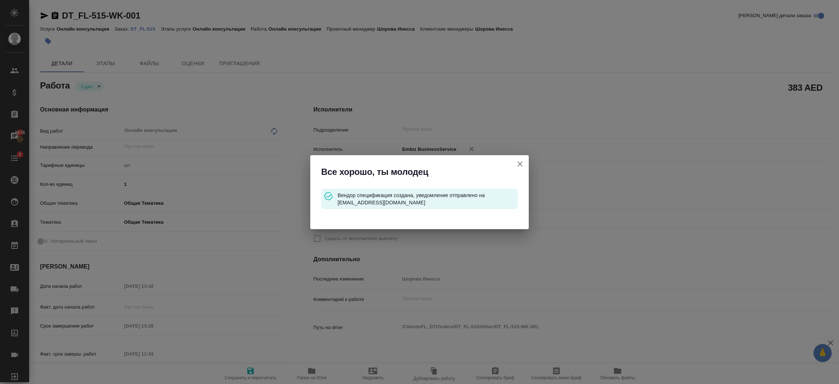
type textarea "x"
